Goal: Find specific page/section: Find specific page/section

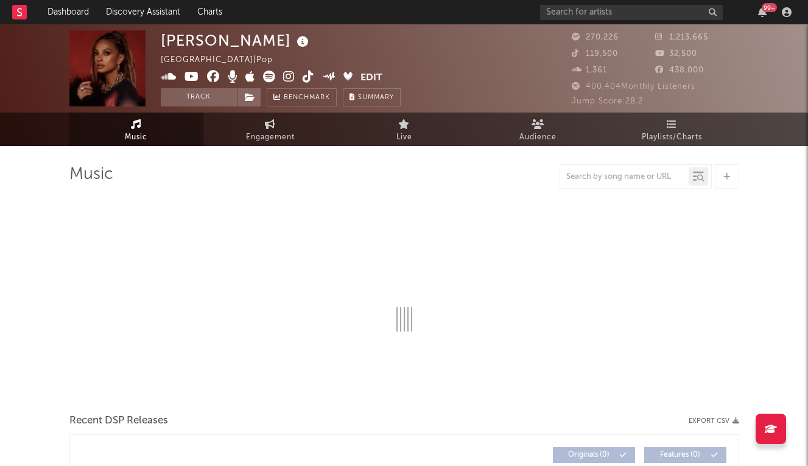
select select "6m"
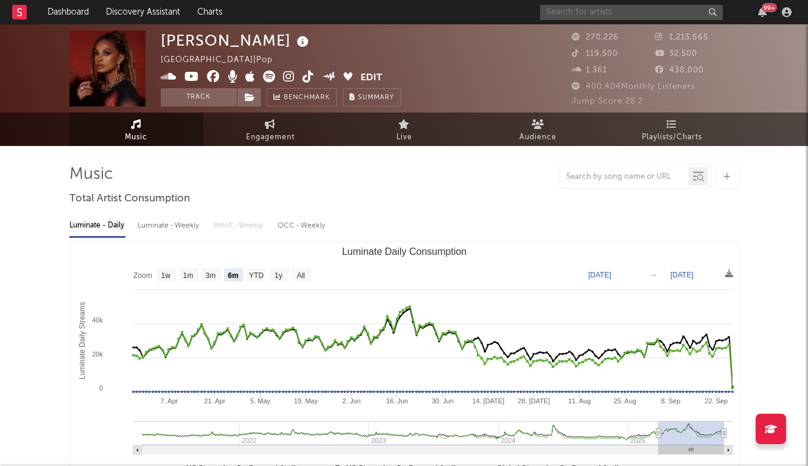
click at [582, 7] on input "text" at bounding box center [631, 12] width 183 height 15
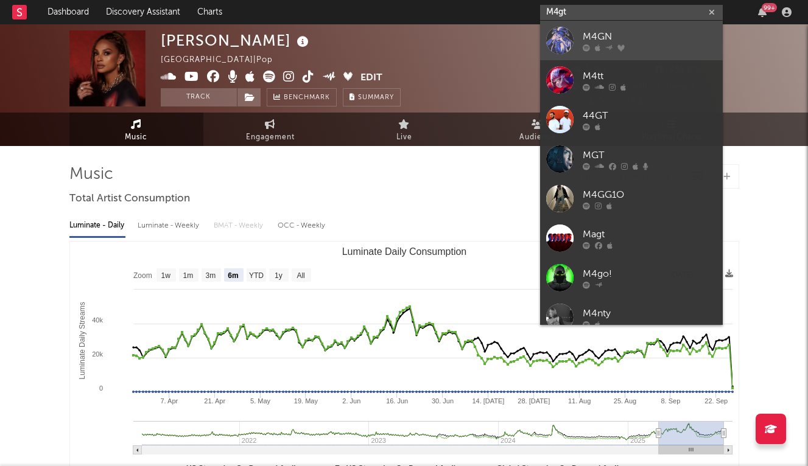
type input "M4gt"
click at [593, 40] on div "M4GN" at bounding box center [649, 36] width 134 height 15
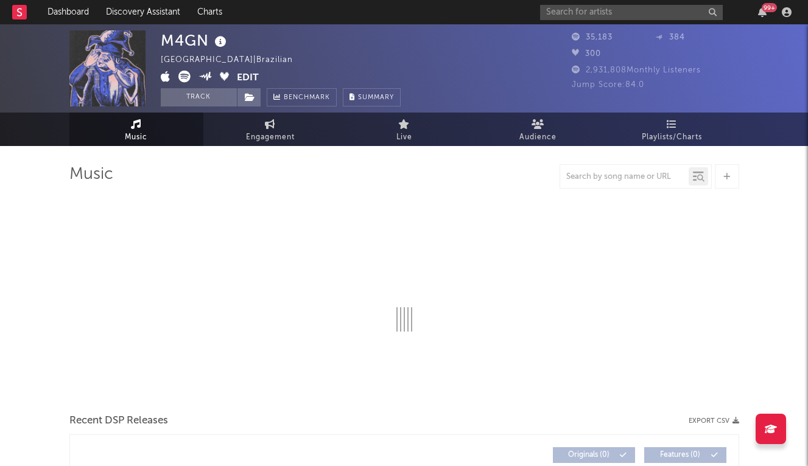
select select "6m"
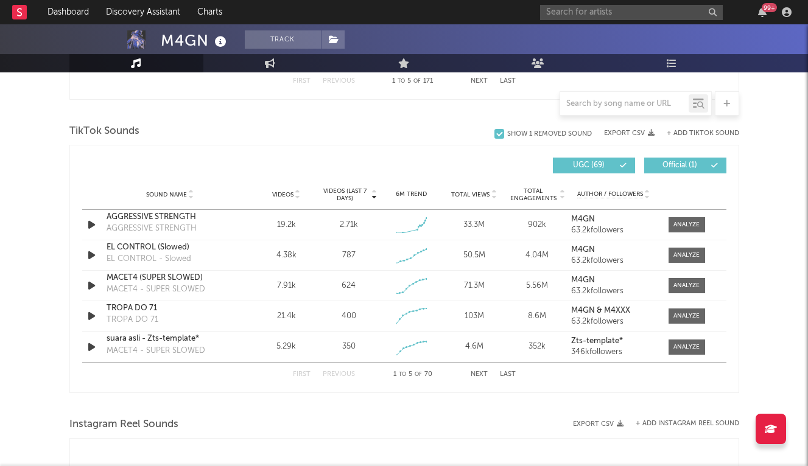
scroll to position [787, 0]
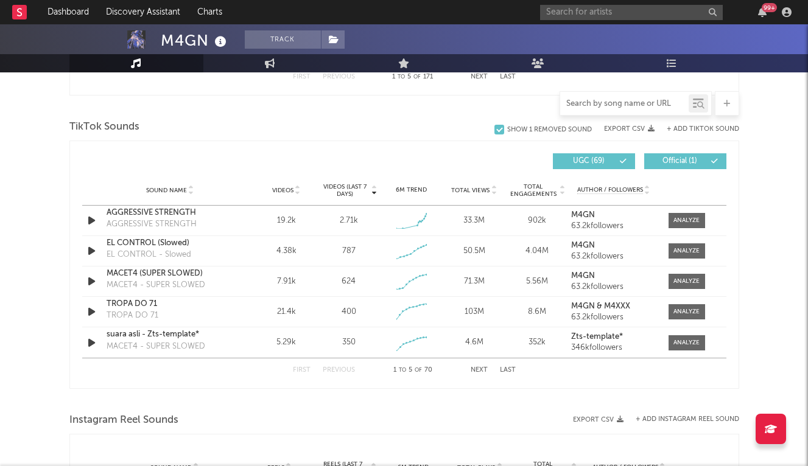
click at [622, 108] on input "text" at bounding box center [624, 104] width 128 height 10
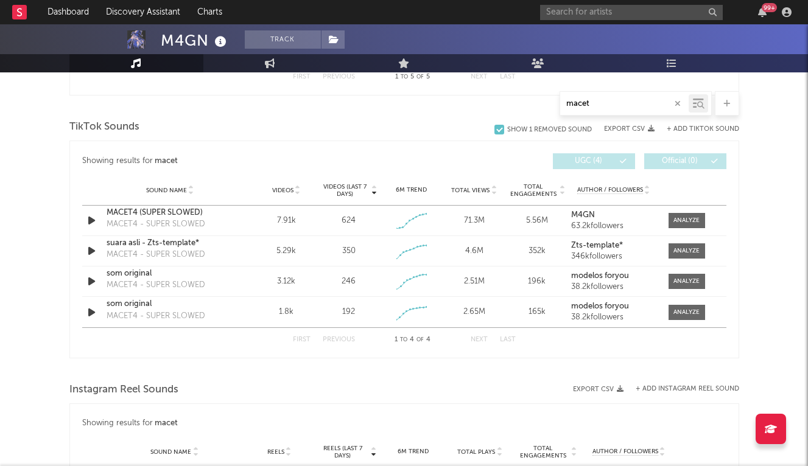
type input "macet4"
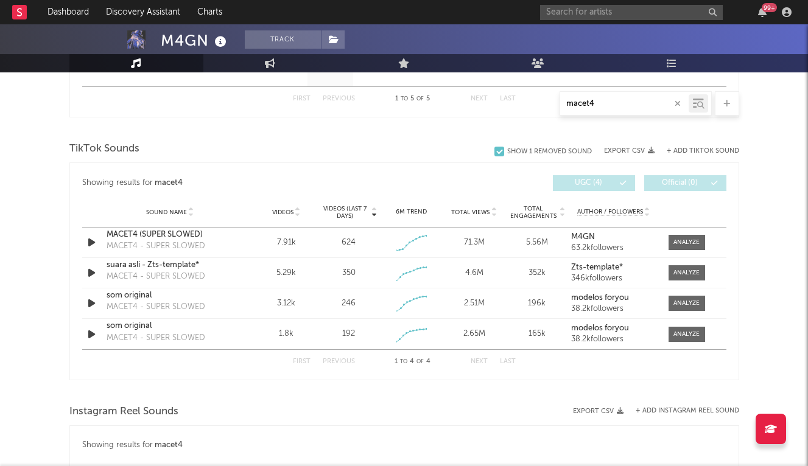
scroll to position [764, 0]
